Goal: Task Accomplishment & Management: Manage account settings

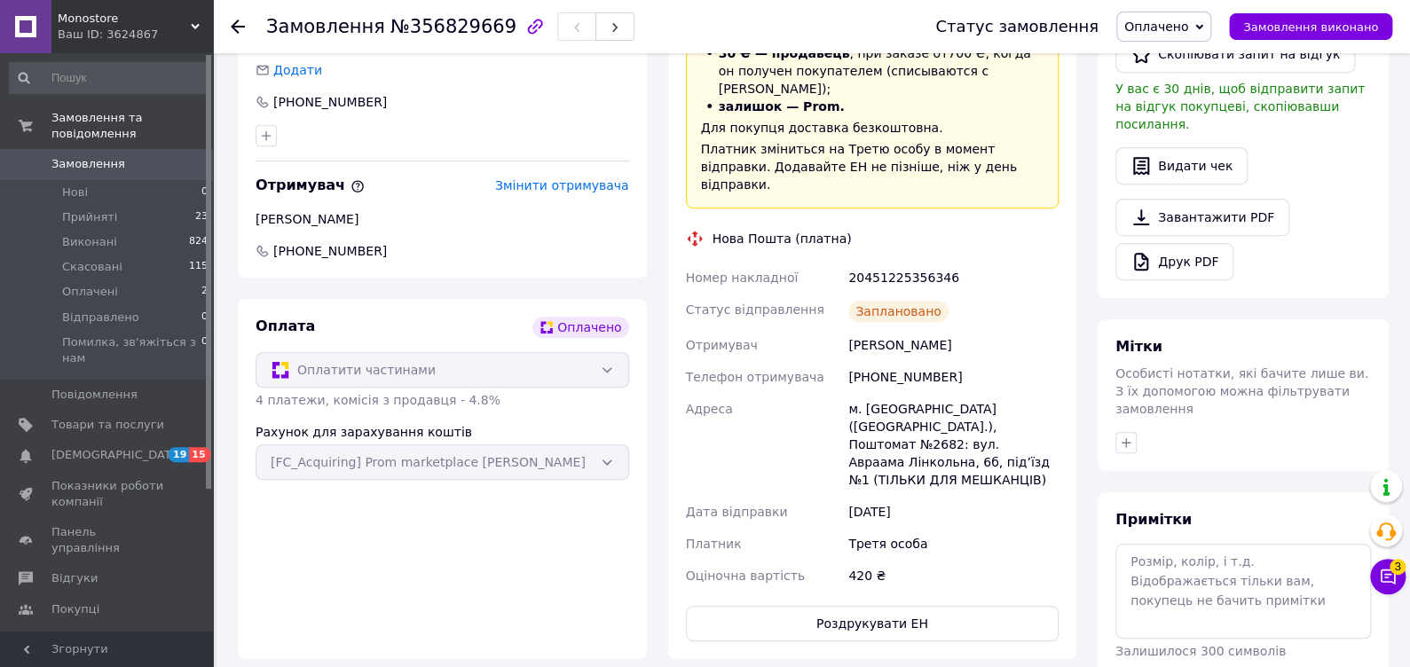
scroll to position [143, 0]
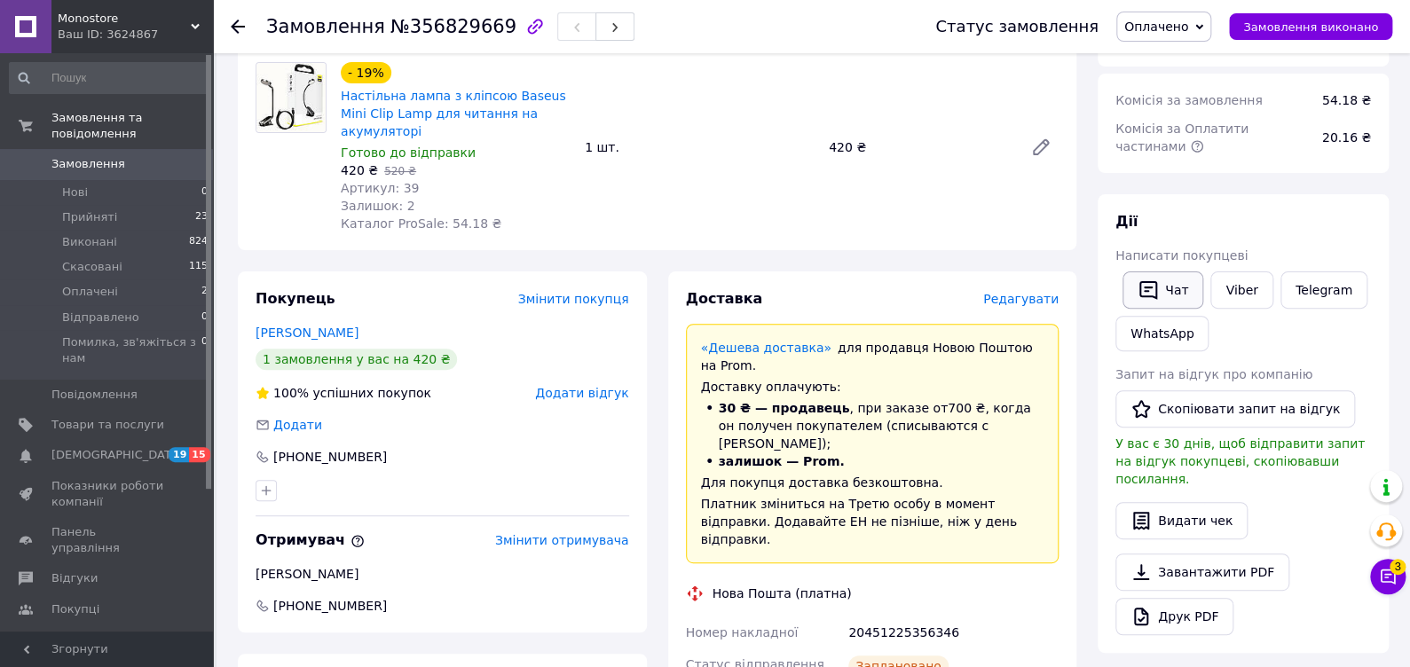
click at [1165, 285] on button "Чат" at bounding box center [1162, 289] width 81 height 37
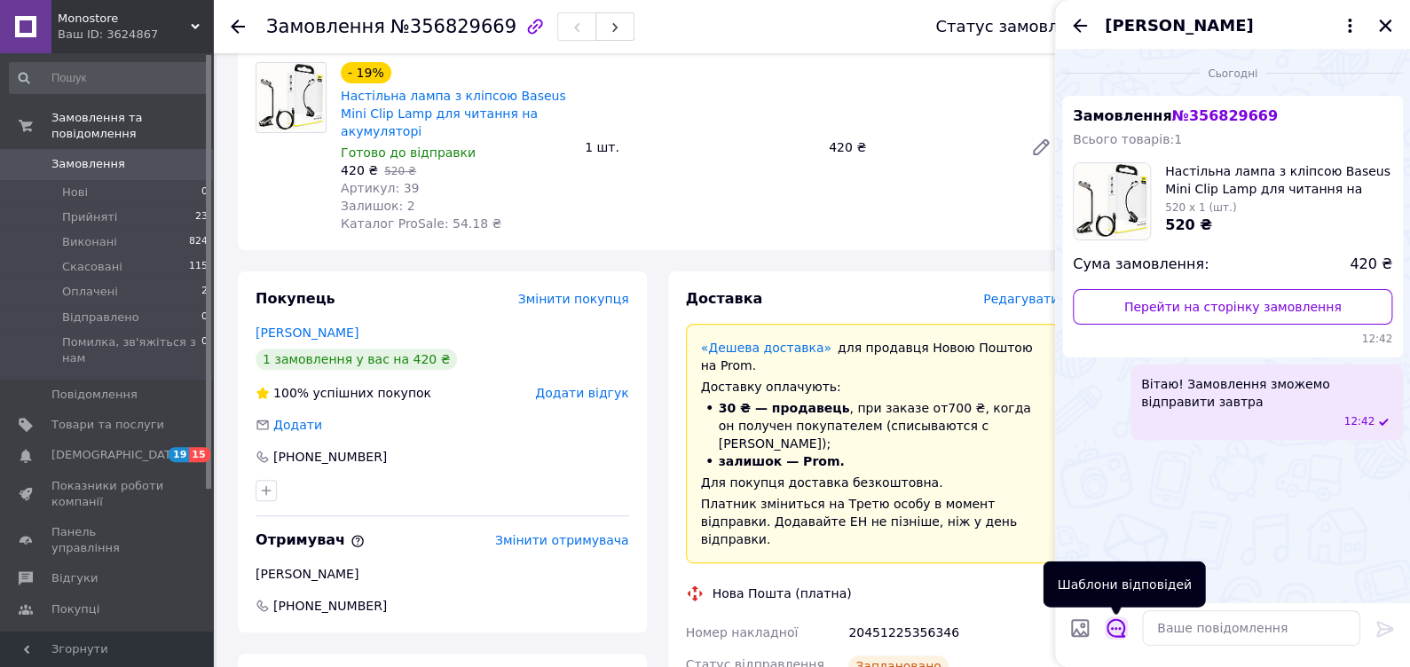
click at [1116, 624] on icon "Відкрити шаблони відповідей" at bounding box center [1116, 628] width 20 height 20
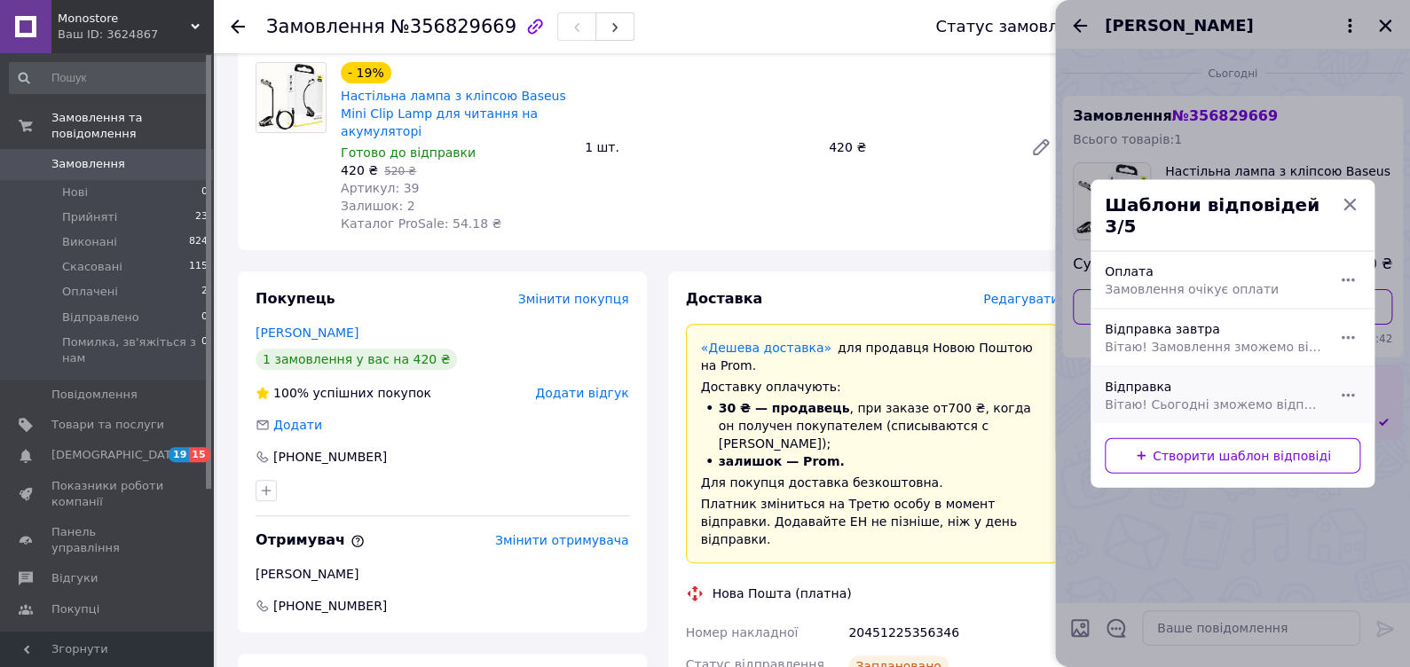
click at [1203, 397] on span "Вітаю! Сьогодні зможемо відправити замовлення" at bounding box center [1213, 405] width 216 height 18
type textarea "Вітаю! Сьогодні зможемо відправити замовлення"
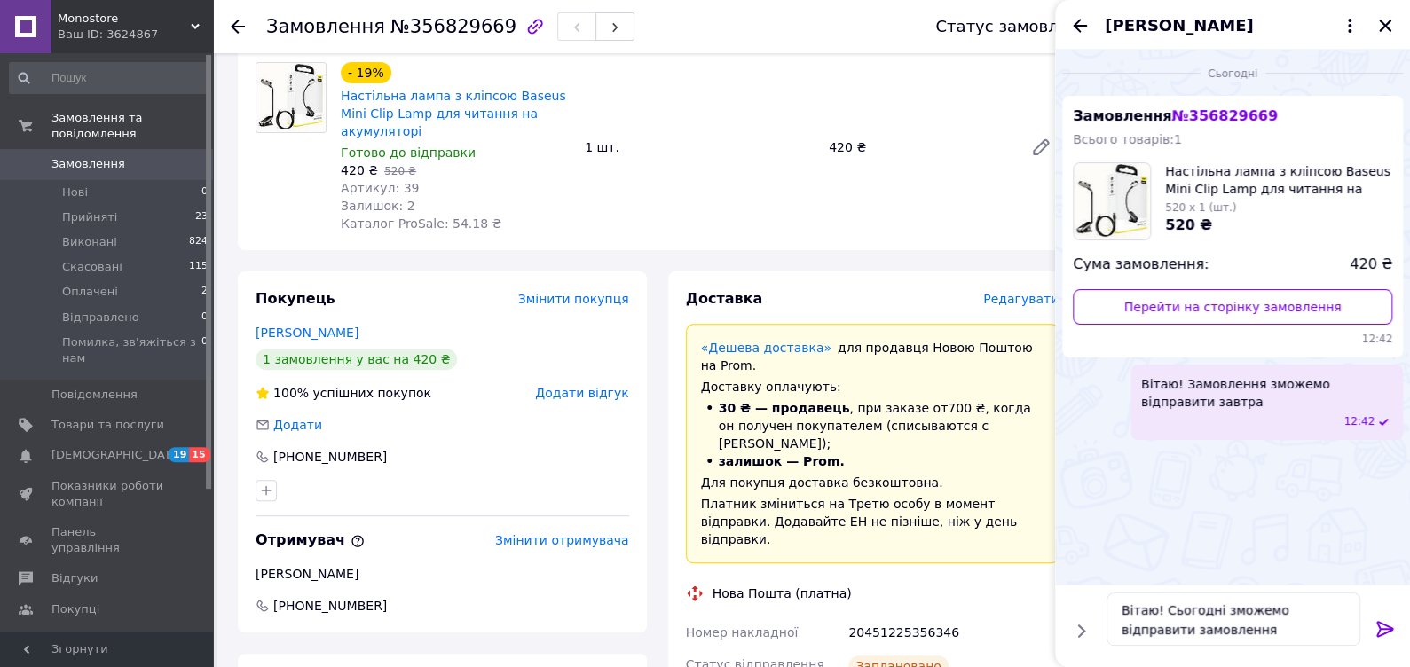
click at [145, 149] on link "Замовлення 0" at bounding box center [109, 164] width 218 height 30
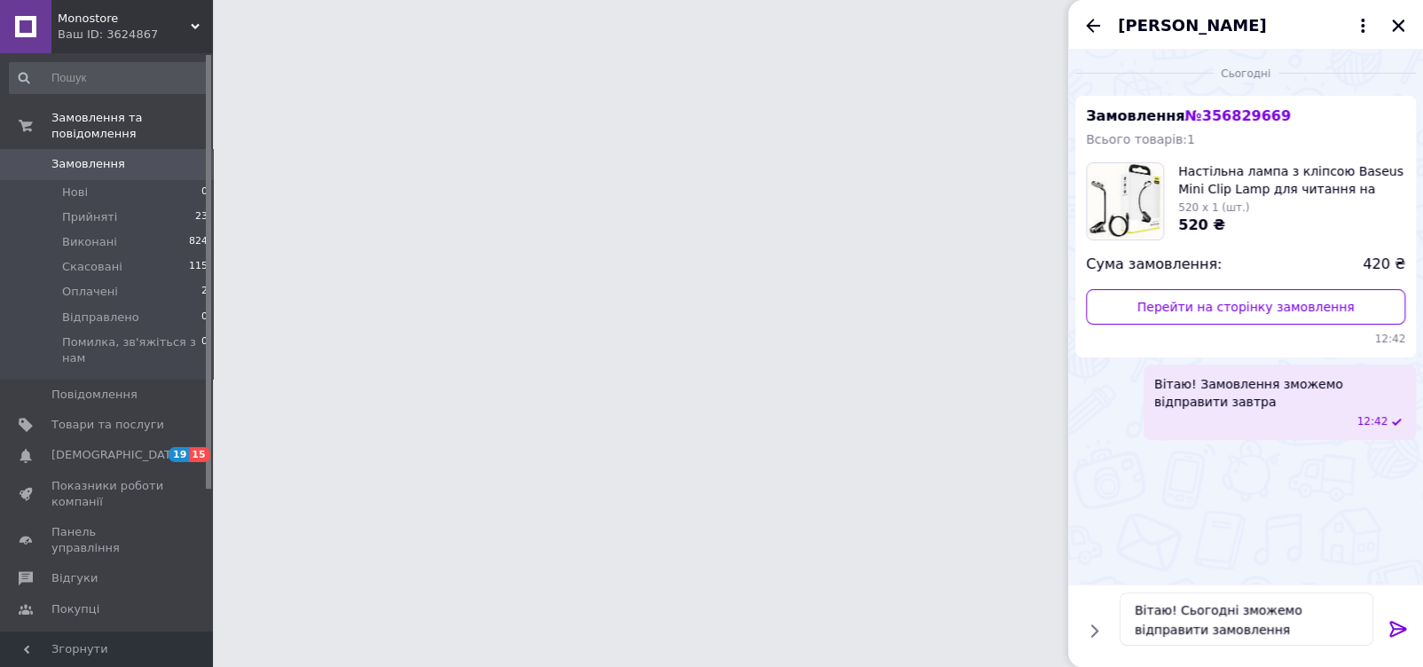
click at [1408, 618] on div at bounding box center [1397, 632] width 35 height 42
click at [1403, 624] on icon at bounding box center [1398, 628] width 21 height 21
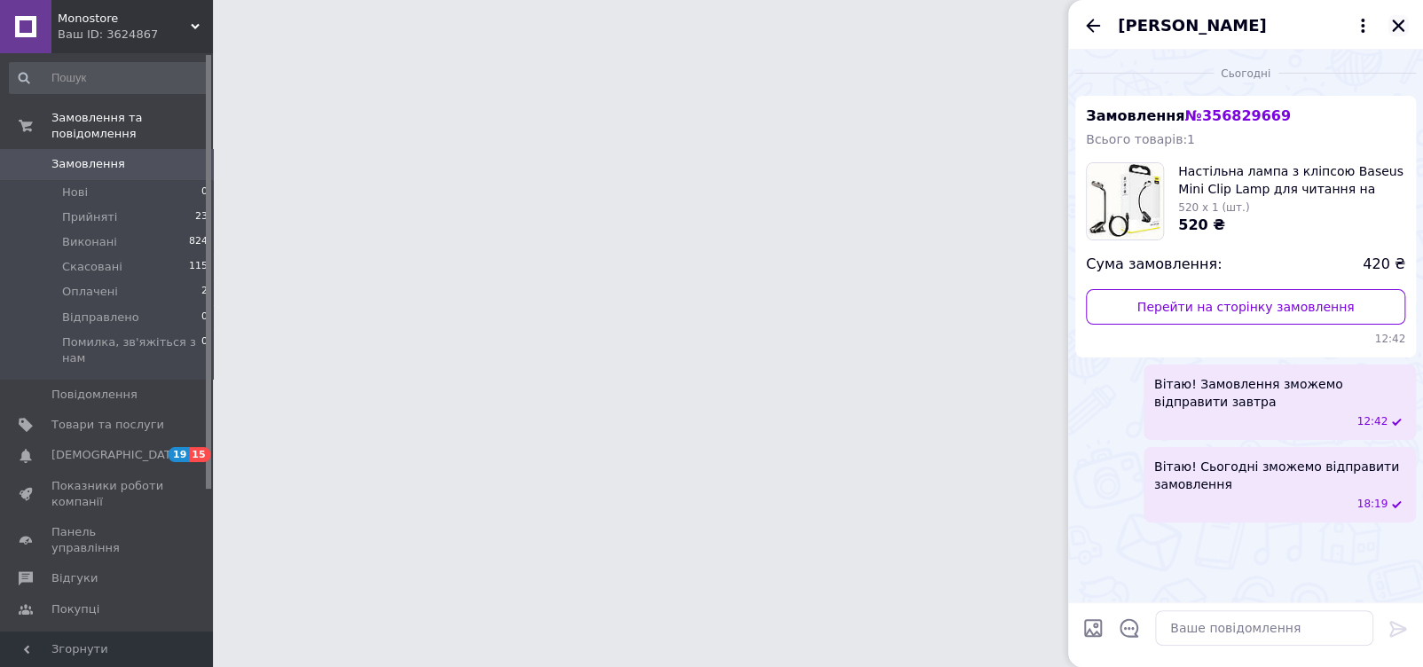
click at [1403, 31] on icon "Закрити" at bounding box center [1398, 26] width 12 height 12
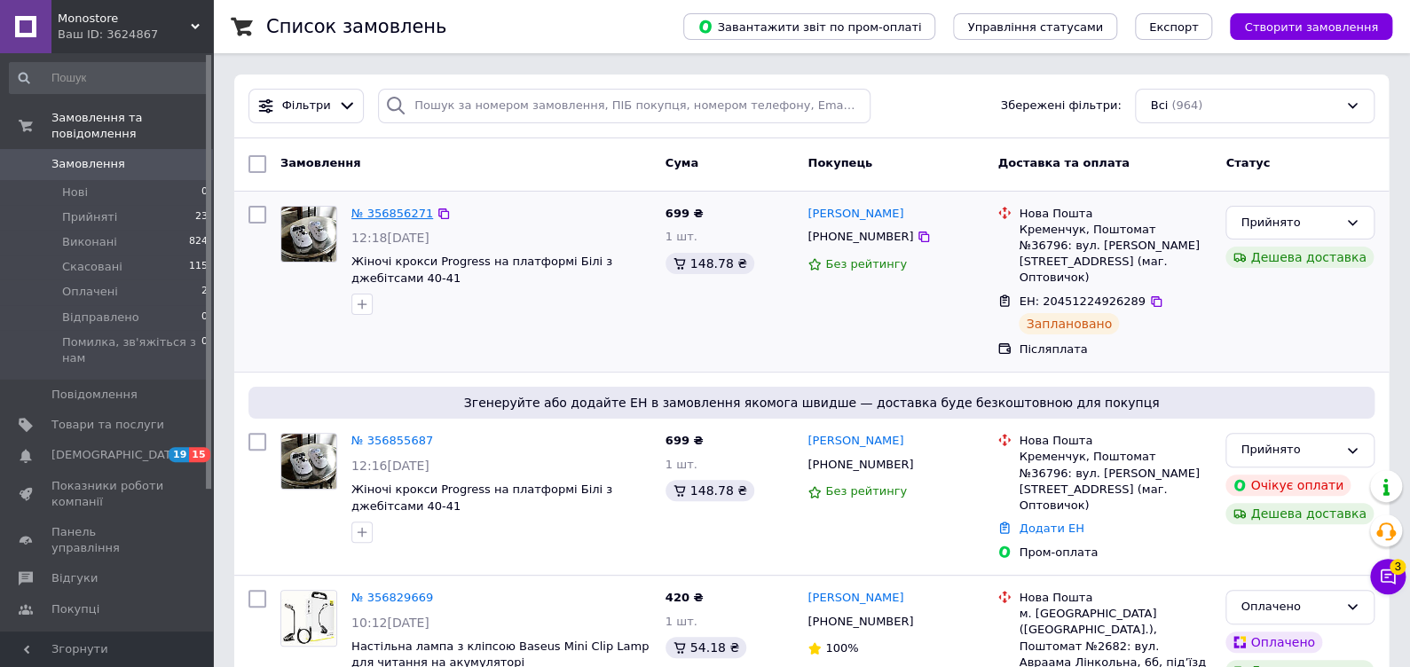
click at [398, 215] on link "№ 356856271" at bounding box center [392, 213] width 82 height 13
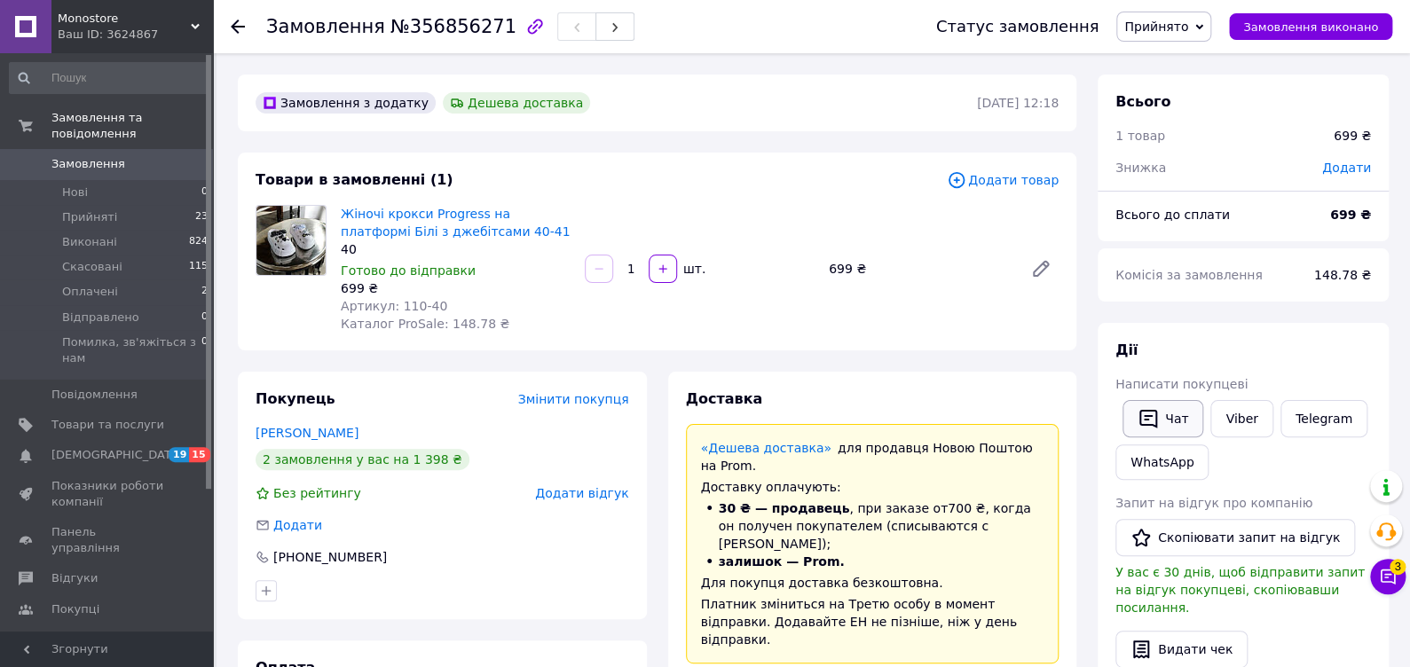
click at [1142, 417] on icon "button" at bounding box center [1147, 418] width 21 height 21
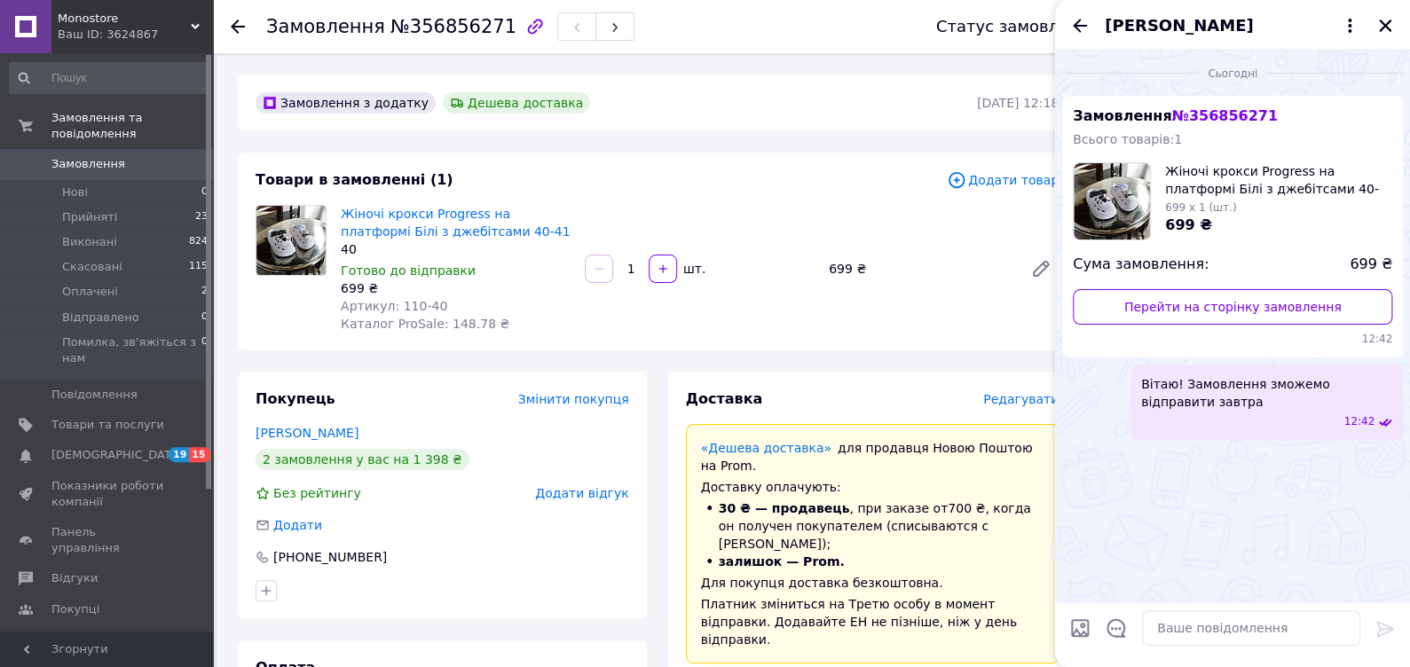
click at [70, 156] on span "Замовлення" at bounding box center [88, 164] width 74 height 16
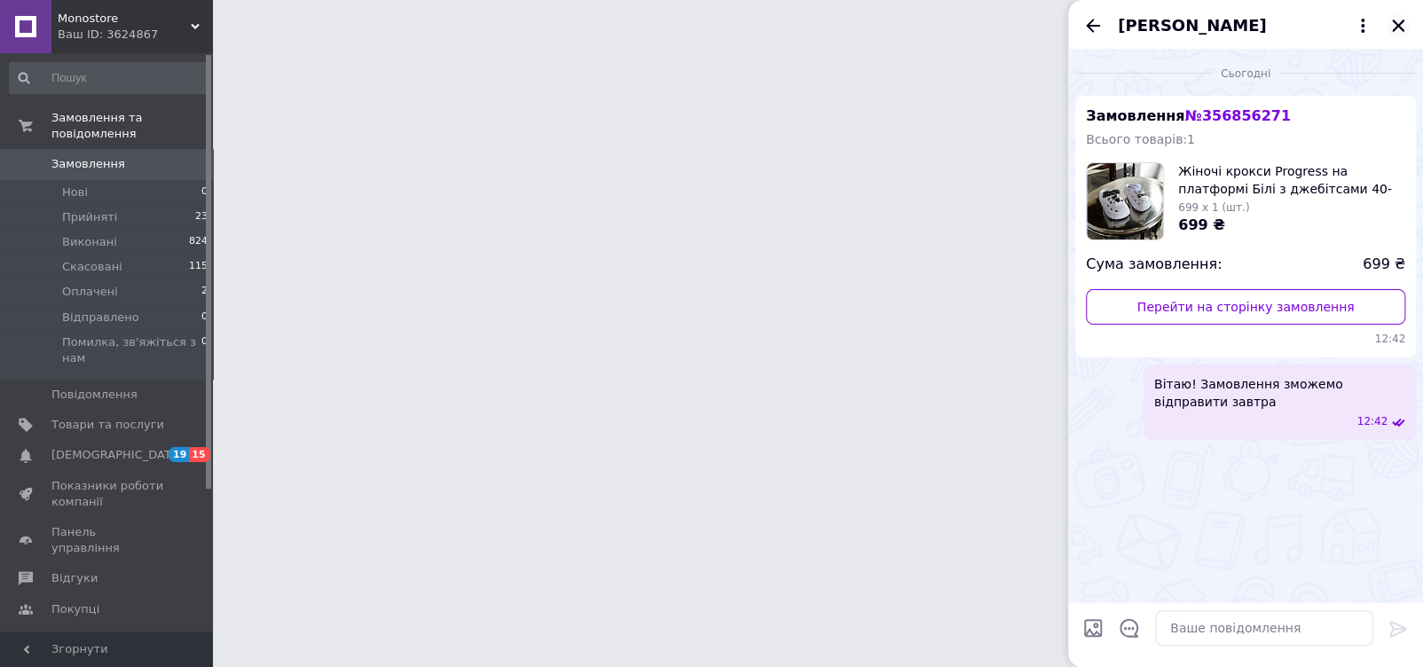
click at [1396, 22] on icon "Закрити" at bounding box center [1398, 26] width 16 height 16
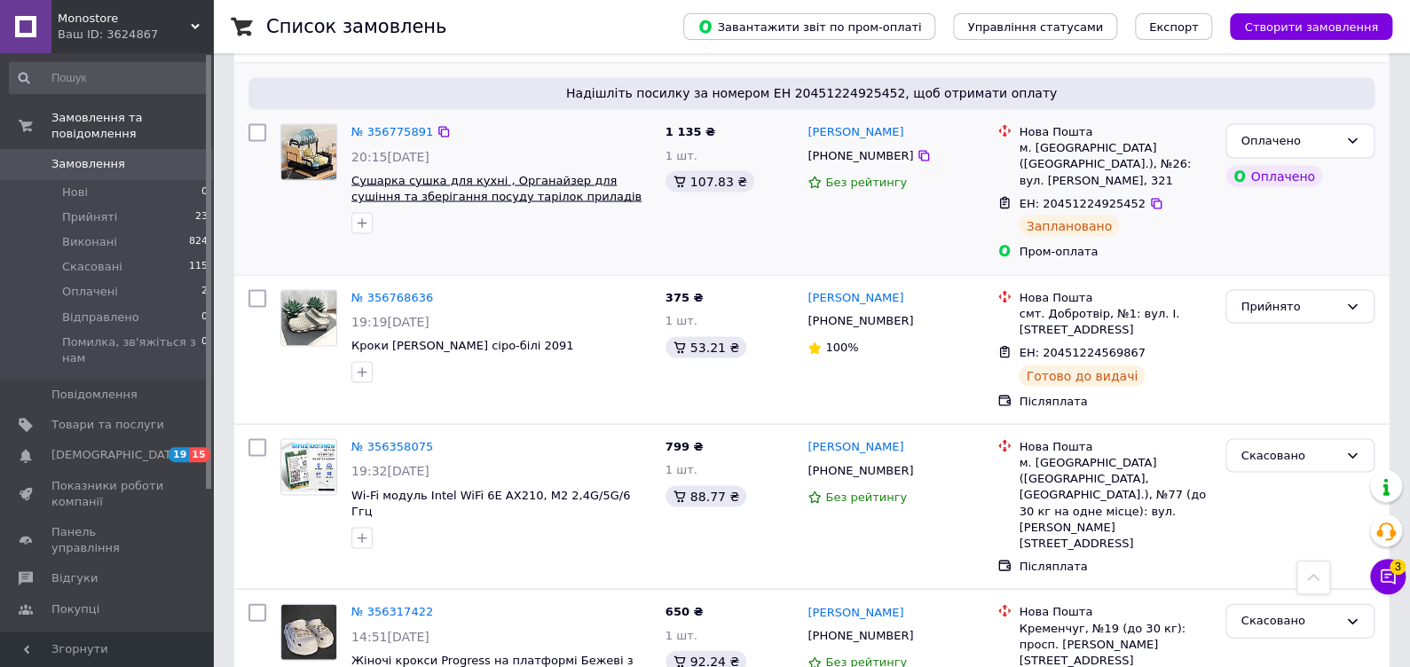
scroll to position [1419, 0]
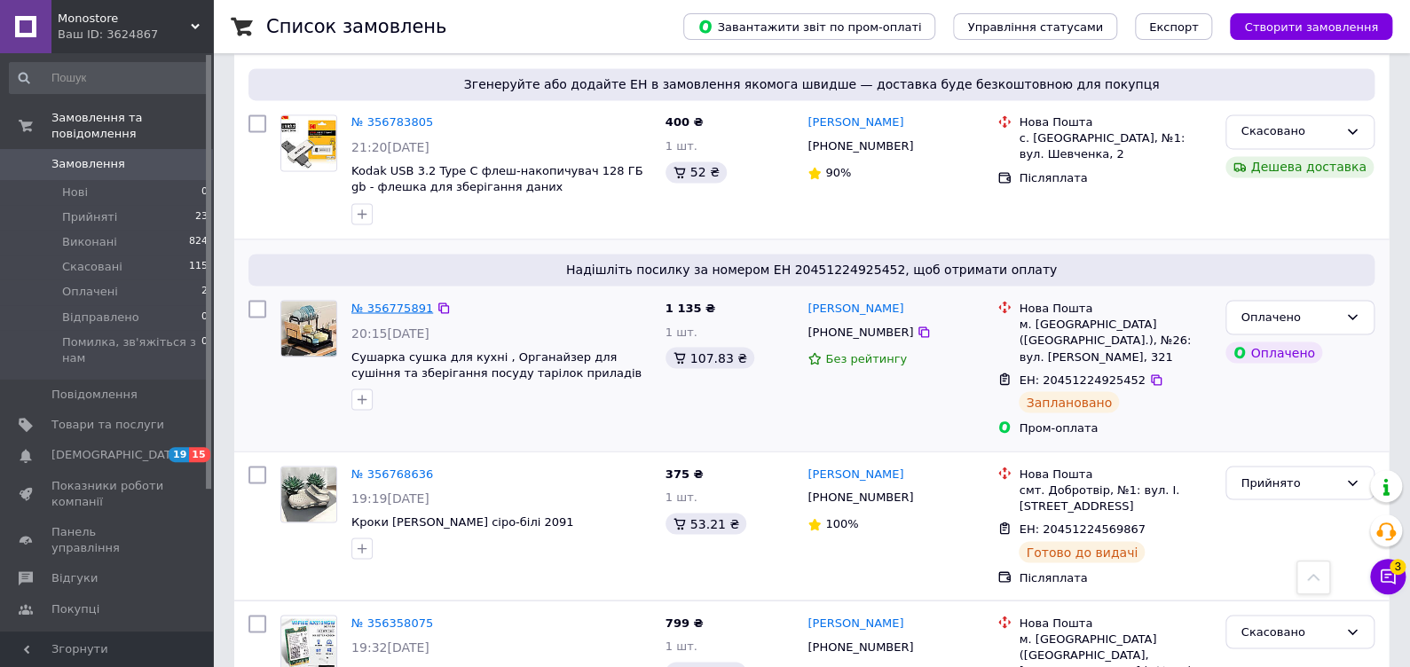
click at [386, 301] on link "№ 356775891" at bounding box center [392, 307] width 82 height 13
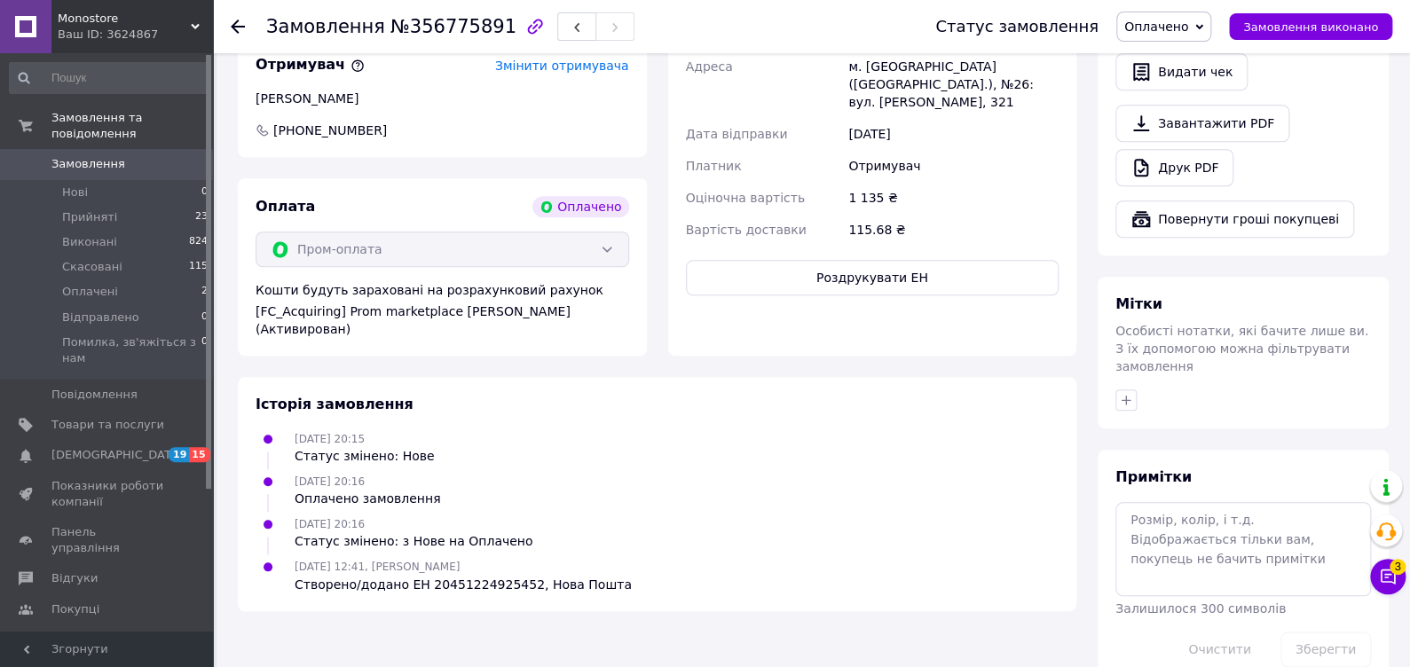
scroll to position [322, 0]
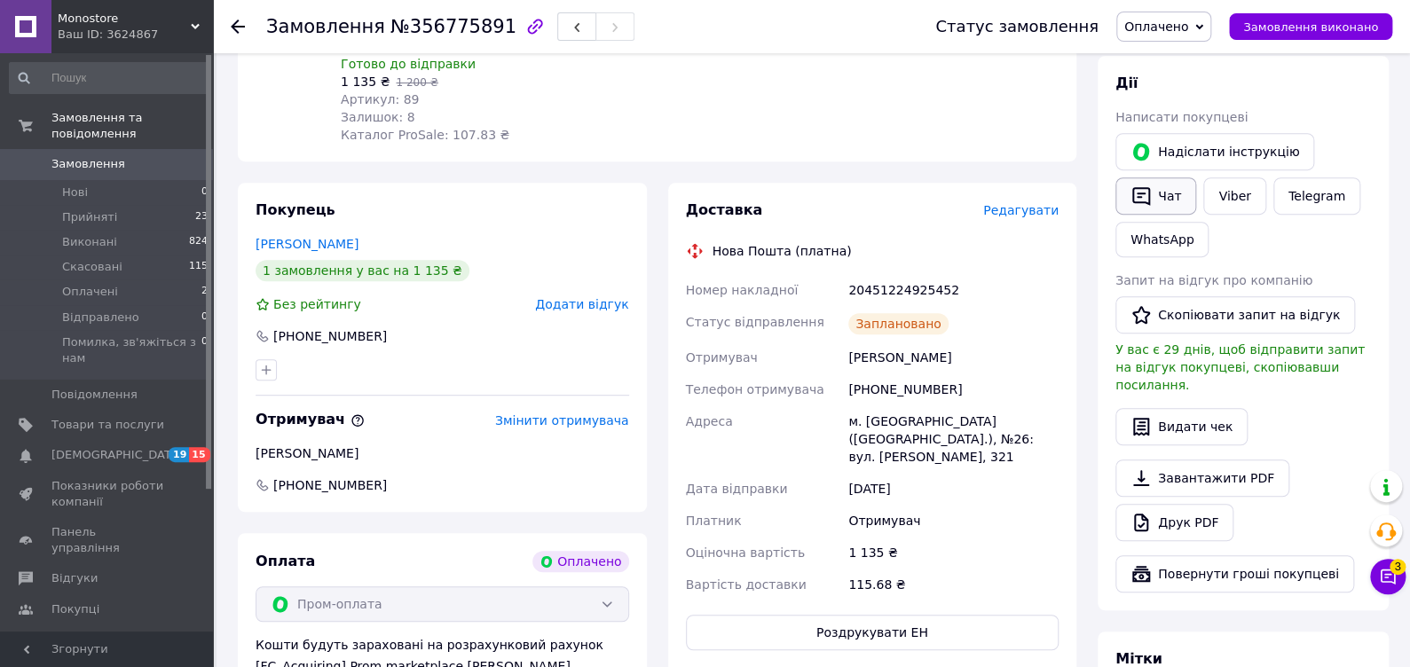
click at [1139, 194] on icon "button" at bounding box center [1140, 195] width 21 height 21
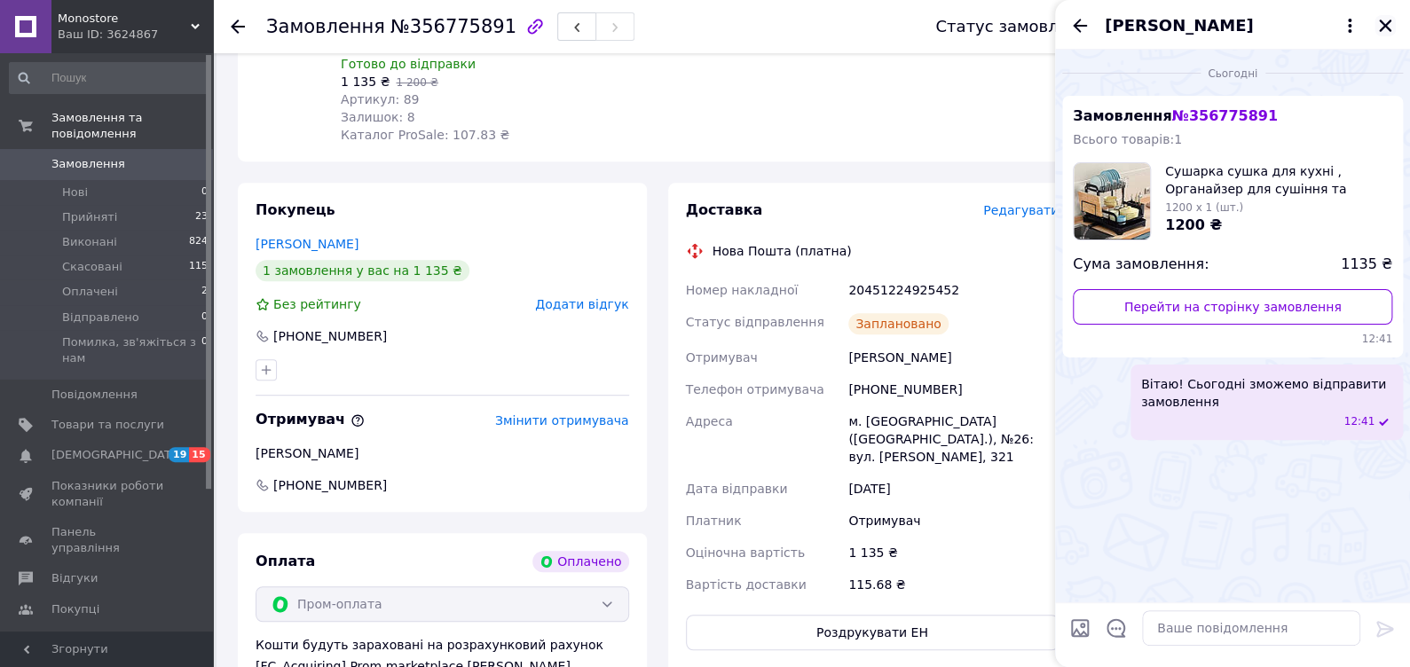
click at [1378, 28] on icon "Закрити" at bounding box center [1385, 26] width 16 height 16
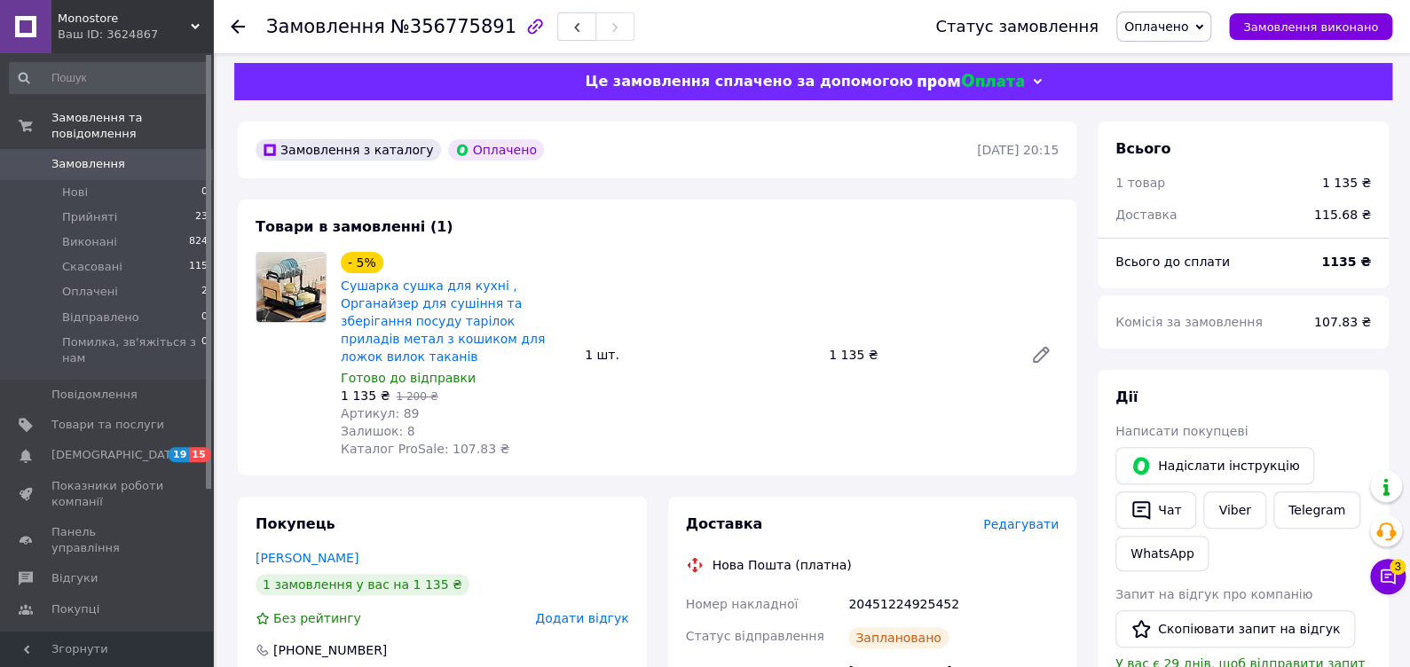
scroll to position [0, 0]
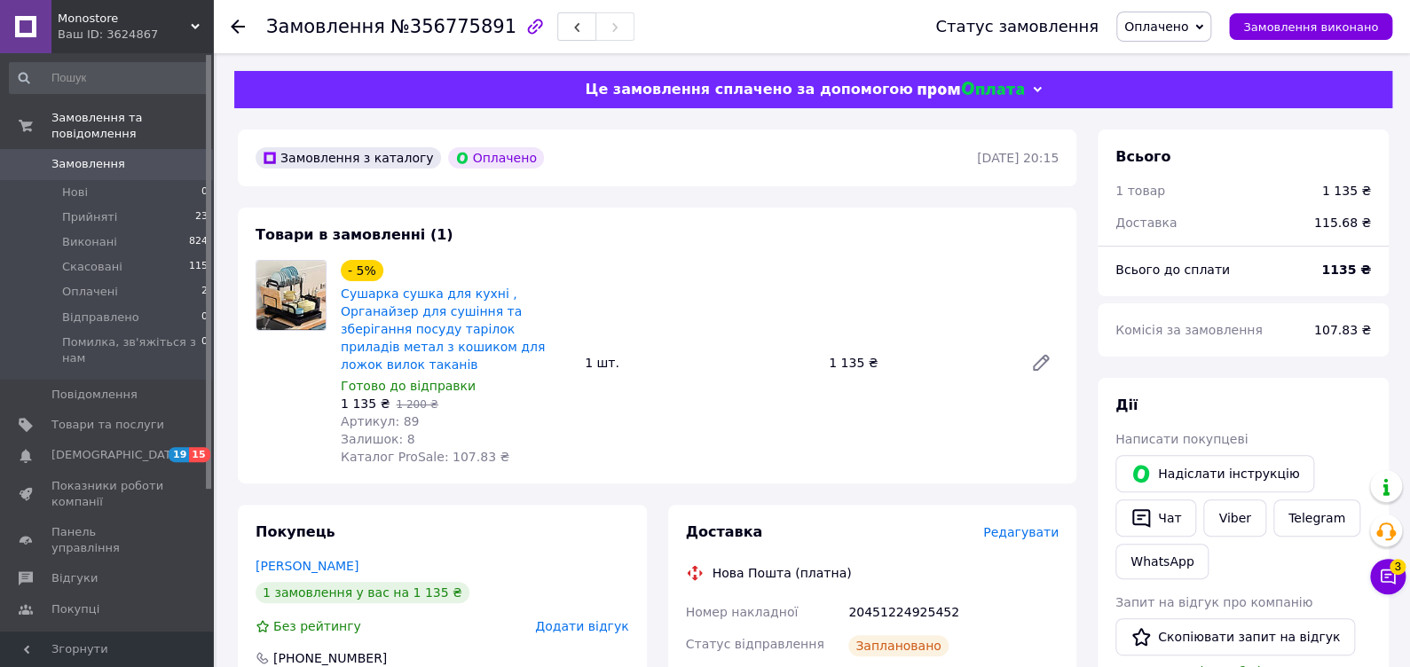
click at [107, 156] on span "Замовлення" at bounding box center [88, 164] width 74 height 16
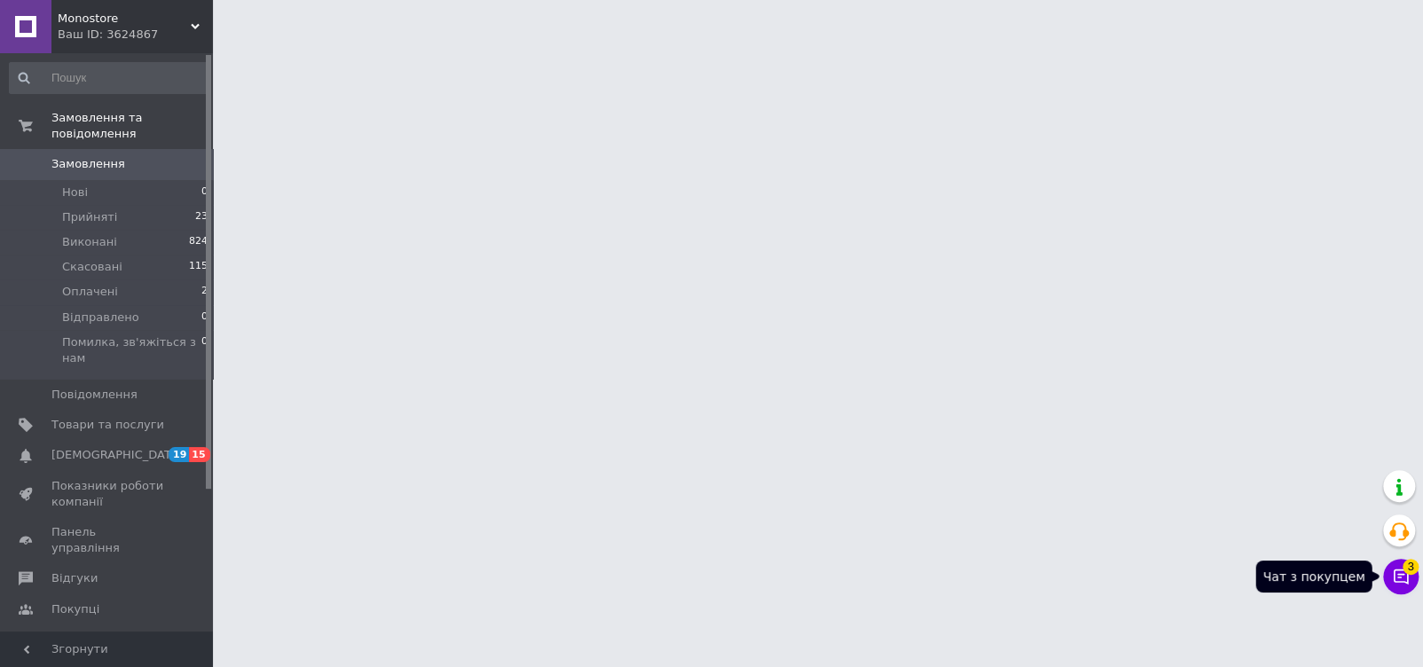
click at [1408, 570] on span "3" at bounding box center [1411, 562] width 16 height 16
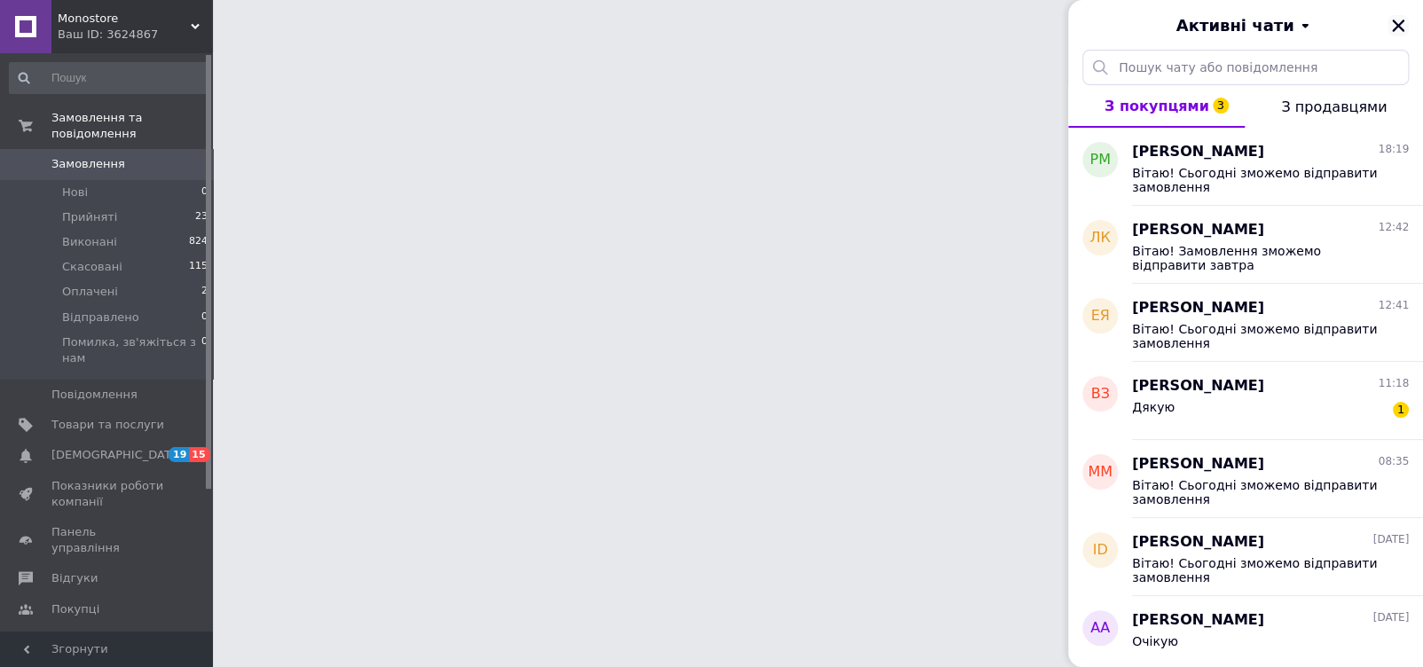
click at [1389, 34] on button "Закрити" at bounding box center [1398, 25] width 21 height 21
